Goal: Information Seeking & Learning: Check status

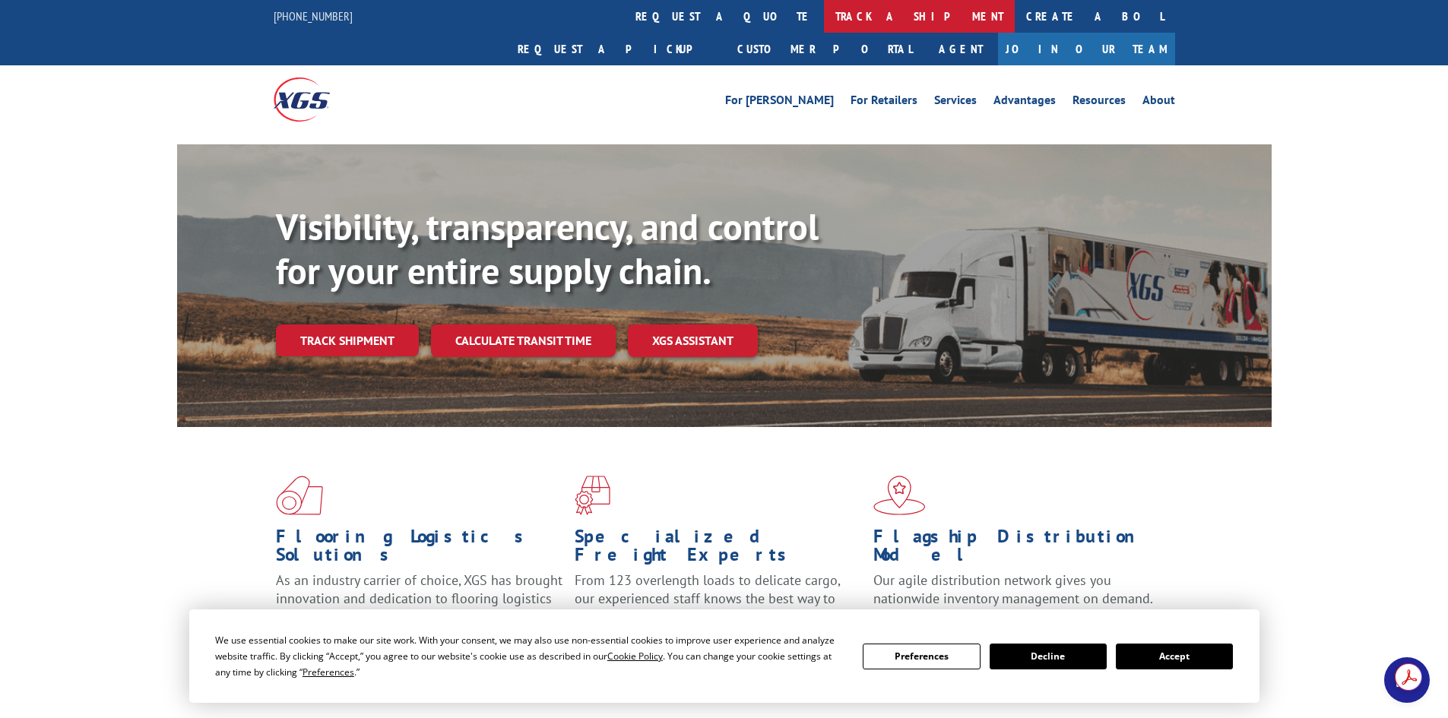
click at [824, 14] on link "track a shipment" at bounding box center [919, 16] width 191 height 33
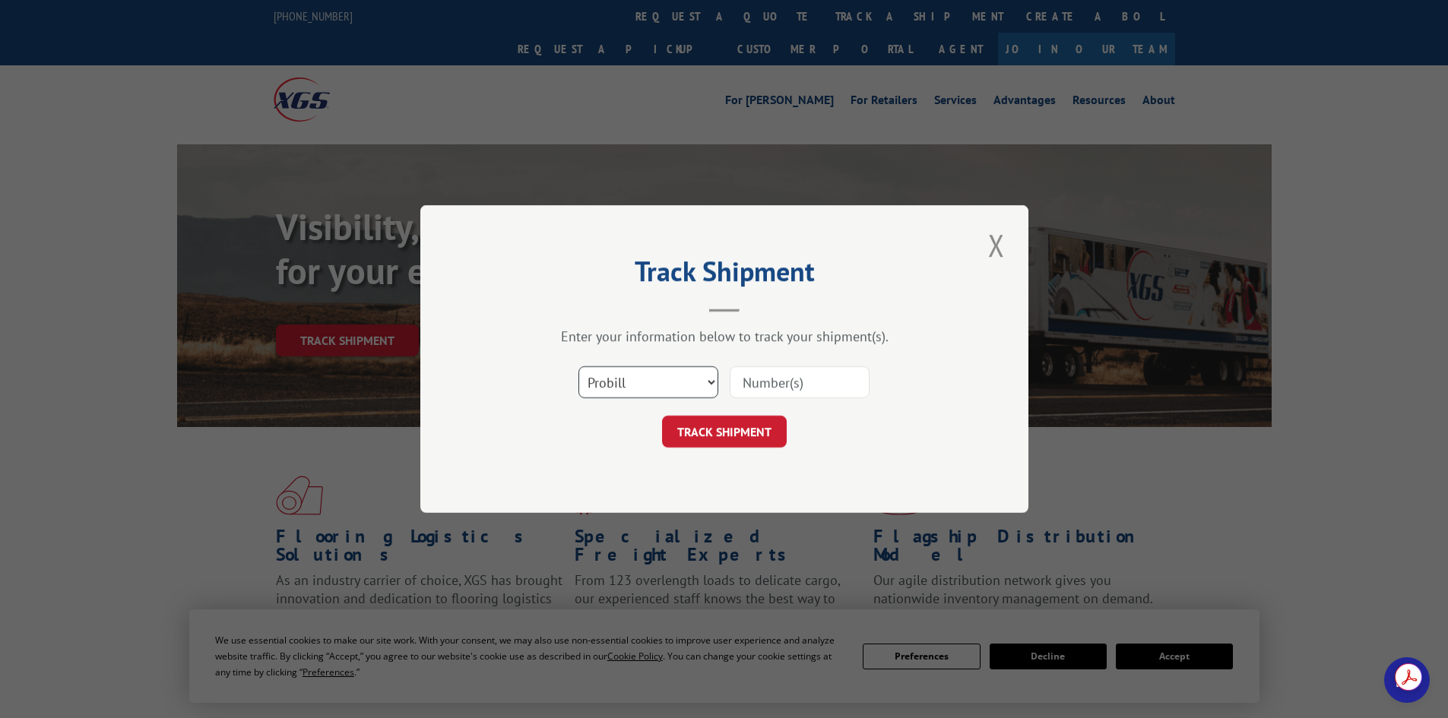
click at [647, 370] on select "Select category... Probill BOL PO" at bounding box center [648, 382] width 140 height 32
select select "po"
click at [578, 366] on select "Select category... Probill BOL PO" at bounding box center [648, 382] width 140 height 32
click at [780, 389] on input at bounding box center [800, 382] width 140 height 32
paste input "46538410"
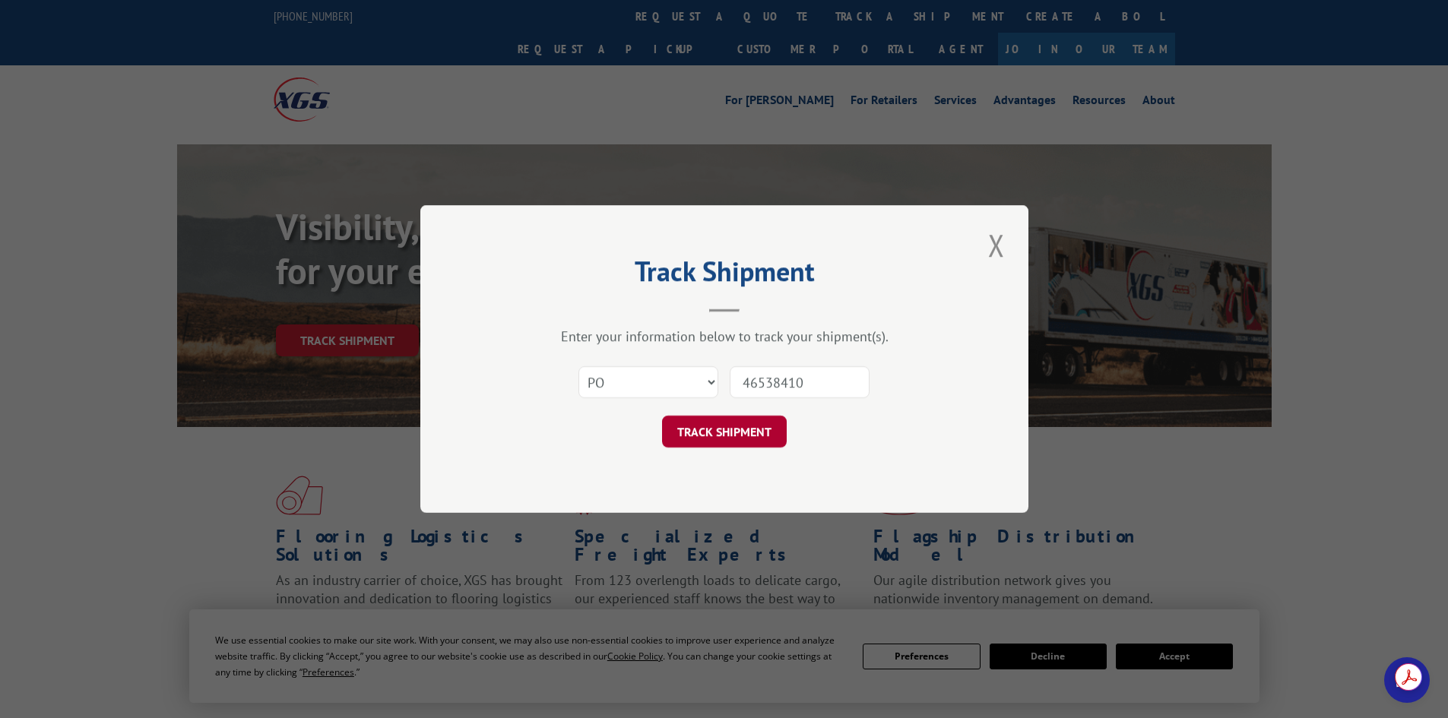
type input "46538410"
click at [733, 419] on button "TRACK SHIPMENT" at bounding box center [724, 432] width 125 height 32
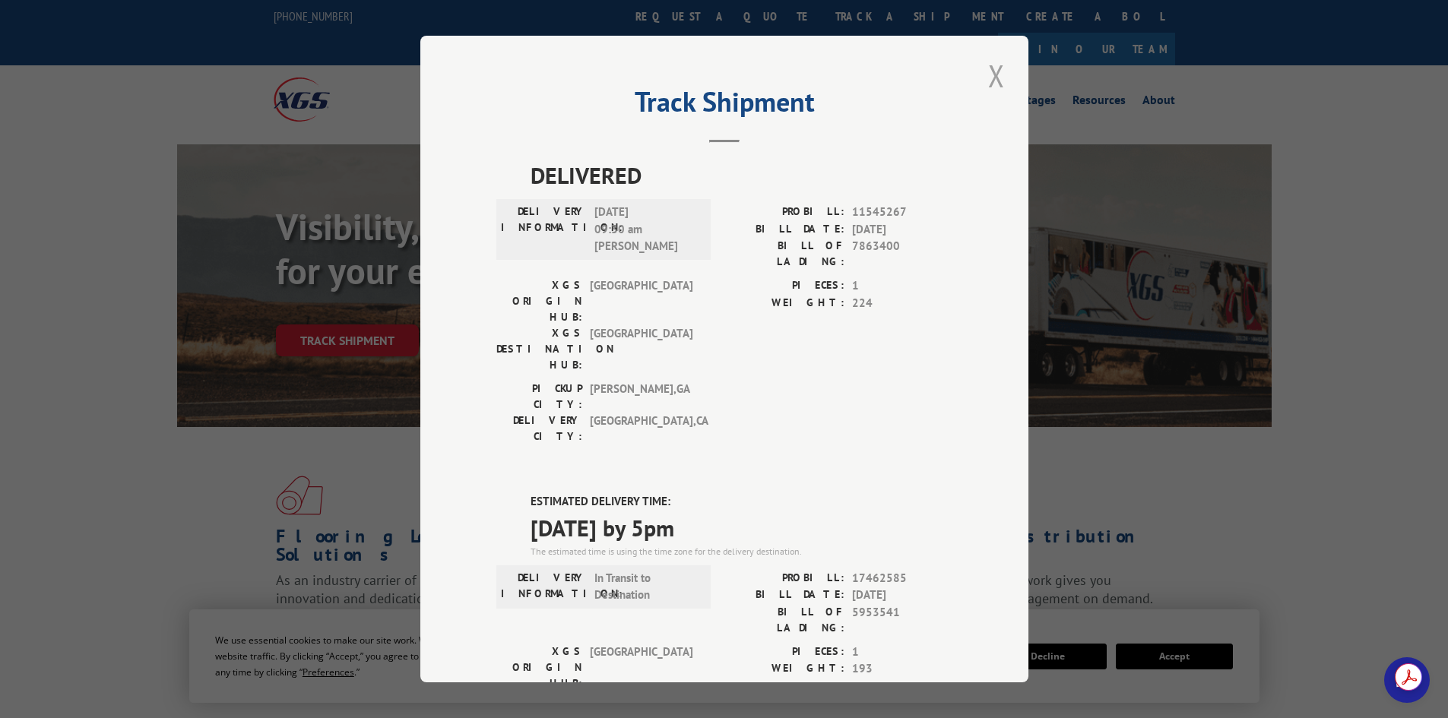
click at [1001, 73] on button "Close modal" at bounding box center [996, 76] width 26 height 42
